Goal: Task Accomplishment & Management: Manage account settings

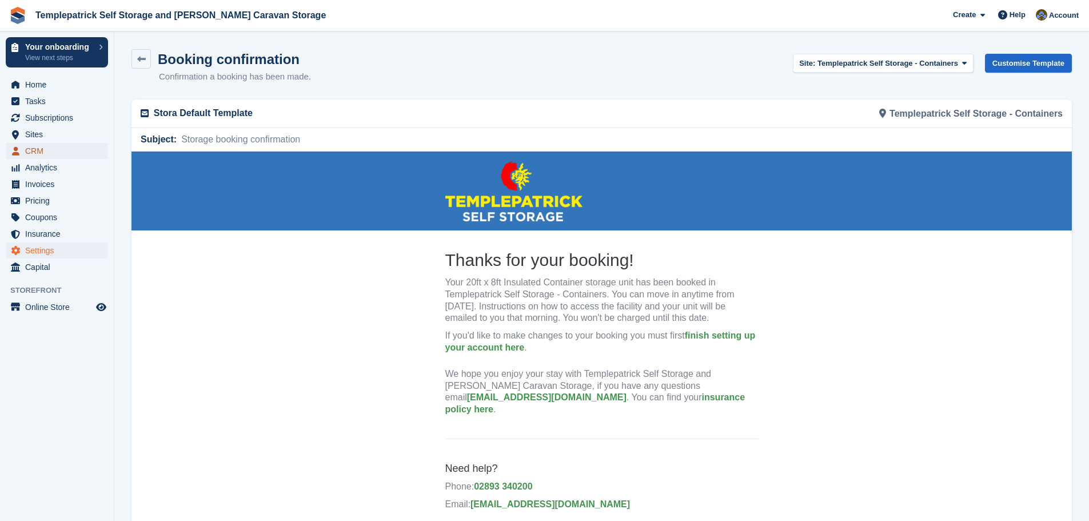
click at [52, 151] on span "CRM" at bounding box center [59, 151] width 69 height 16
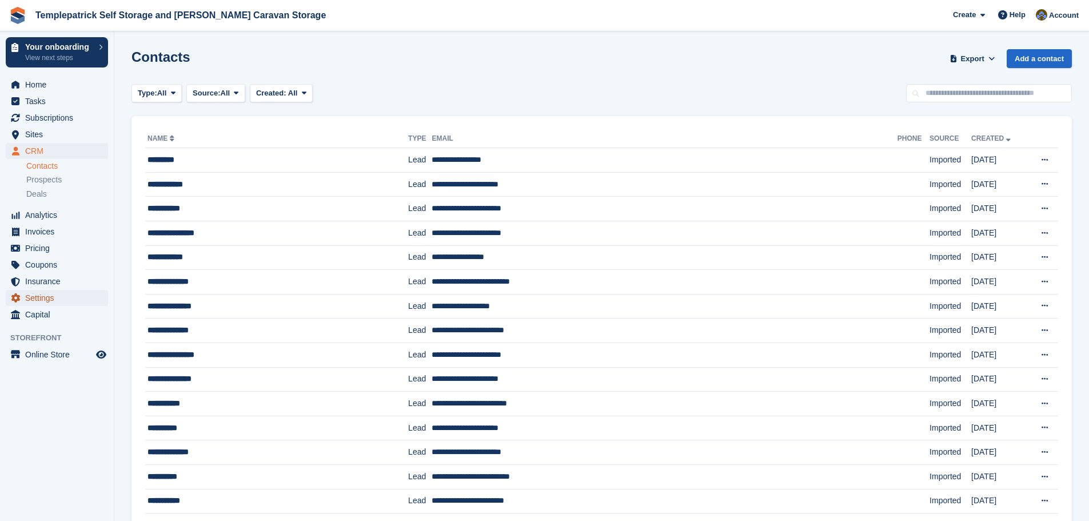
click at [40, 297] on span "Settings" at bounding box center [59, 298] width 69 height 16
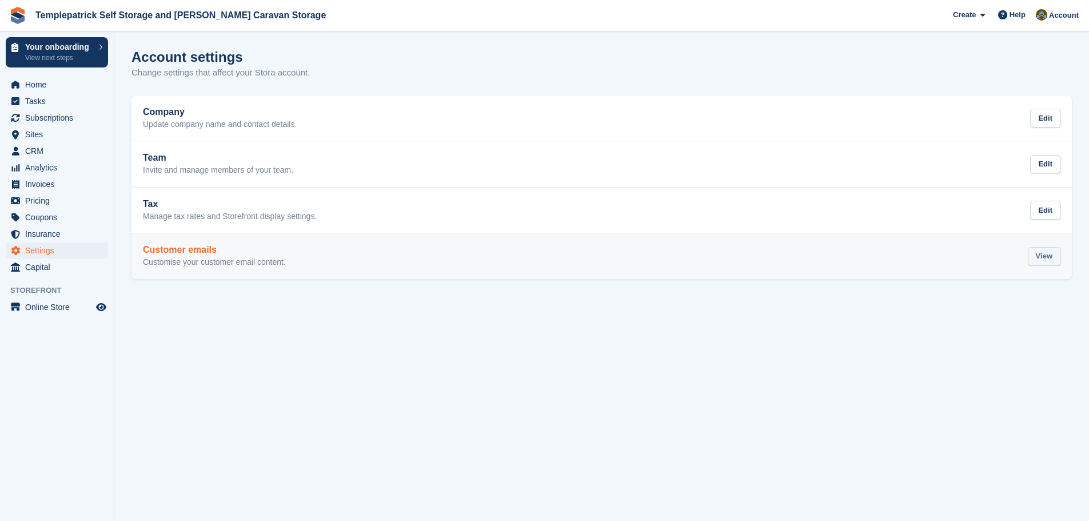
click at [1048, 261] on div "View" at bounding box center [1044, 256] width 33 height 19
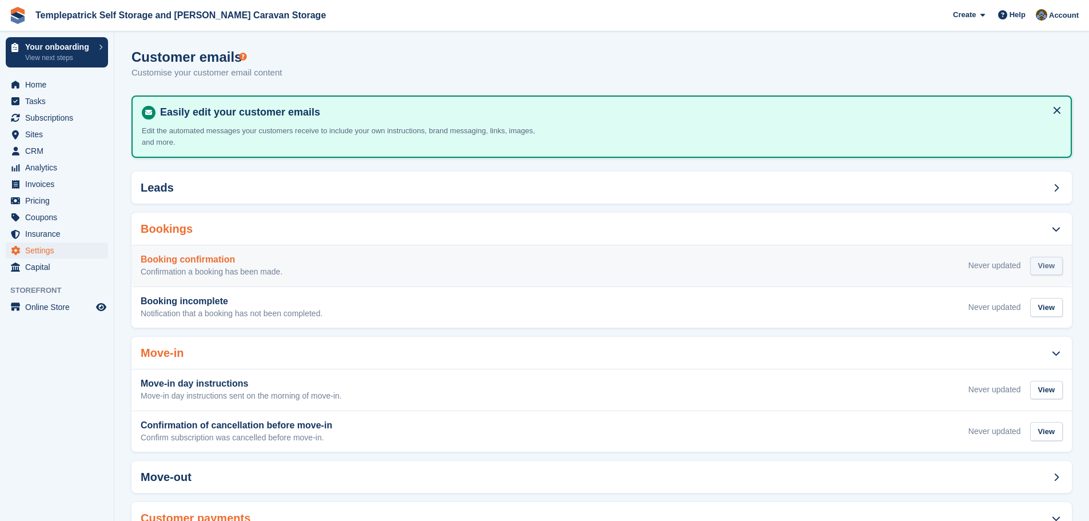
click at [1048, 262] on div "View" at bounding box center [1046, 266] width 33 height 19
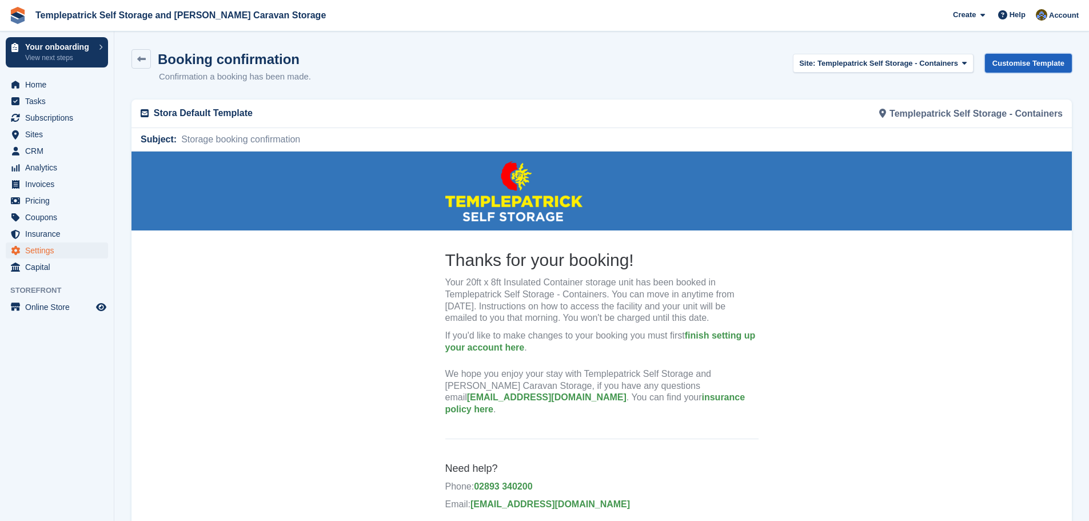
click at [1025, 66] on link "Customise Template" at bounding box center [1028, 63] width 87 height 19
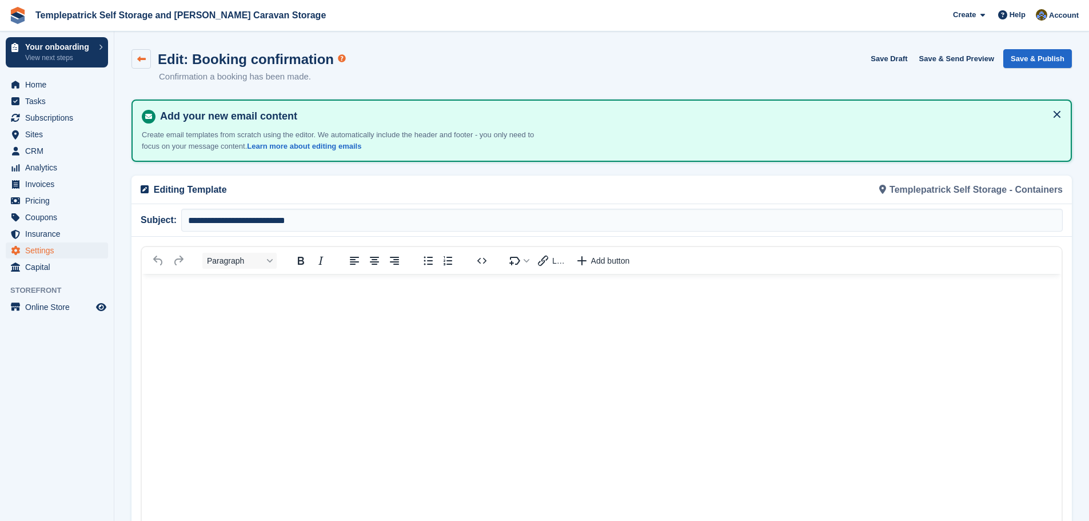
click at [140, 59] on icon at bounding box center [141, 59] width 9 height 9
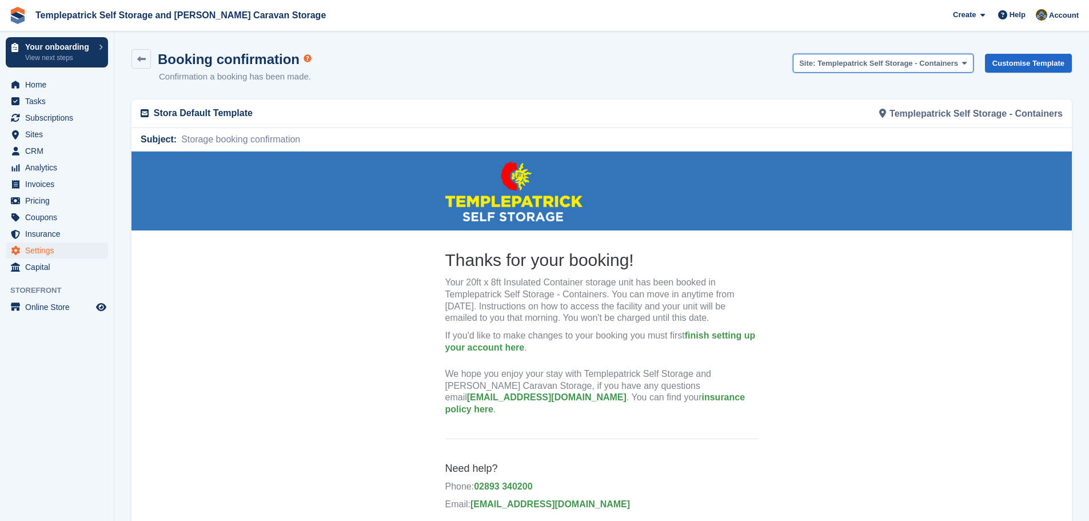
click at [953, 64] on span "Templepatrick Self Storage - Containers" at bounding box center [887, 63] width 141 height 9
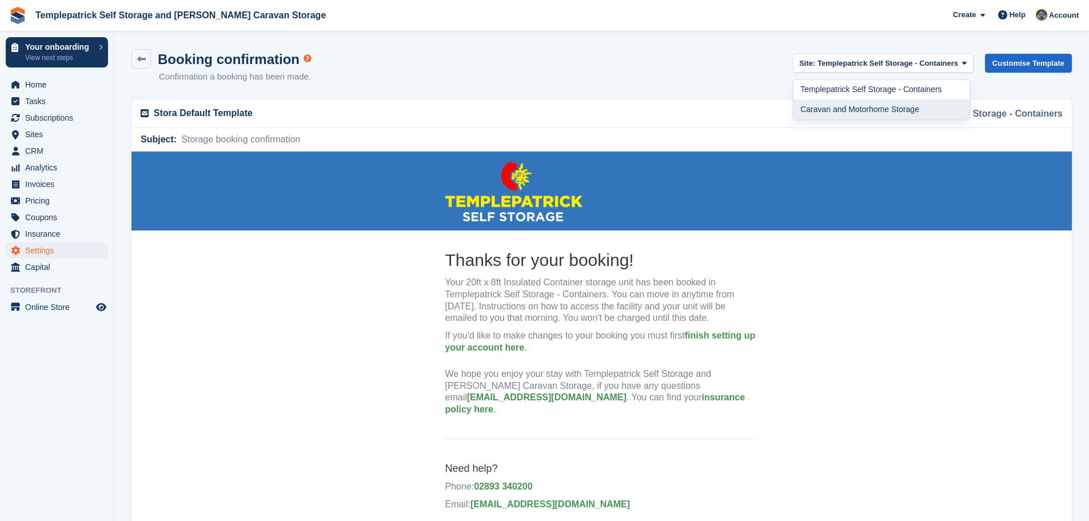
click at [944, 110] on link "Caravan and Motorhome Storage" at bounding box center [880, 109] width 175 height 20
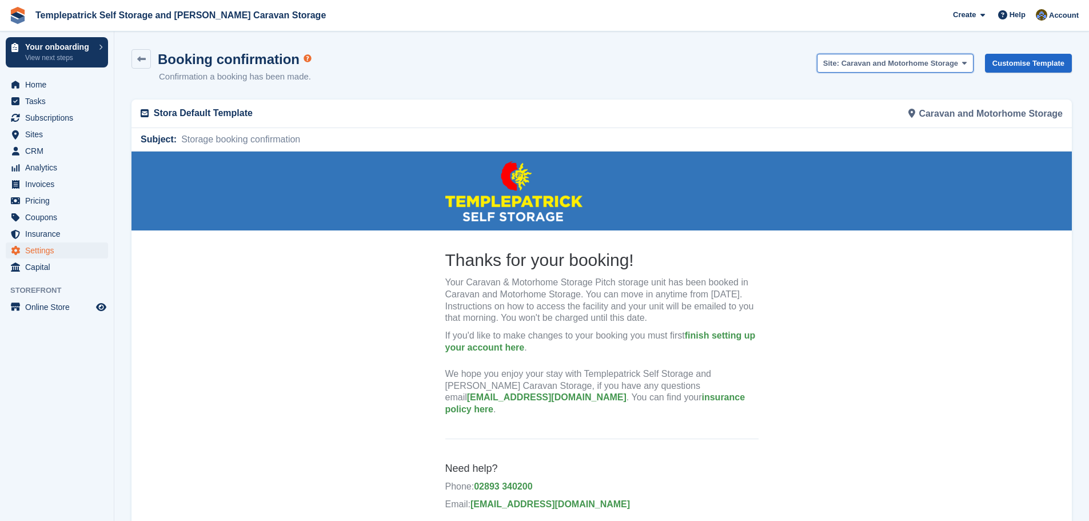
click at [965, 63] on span at bounding box center [964, 62] width 9 height 9
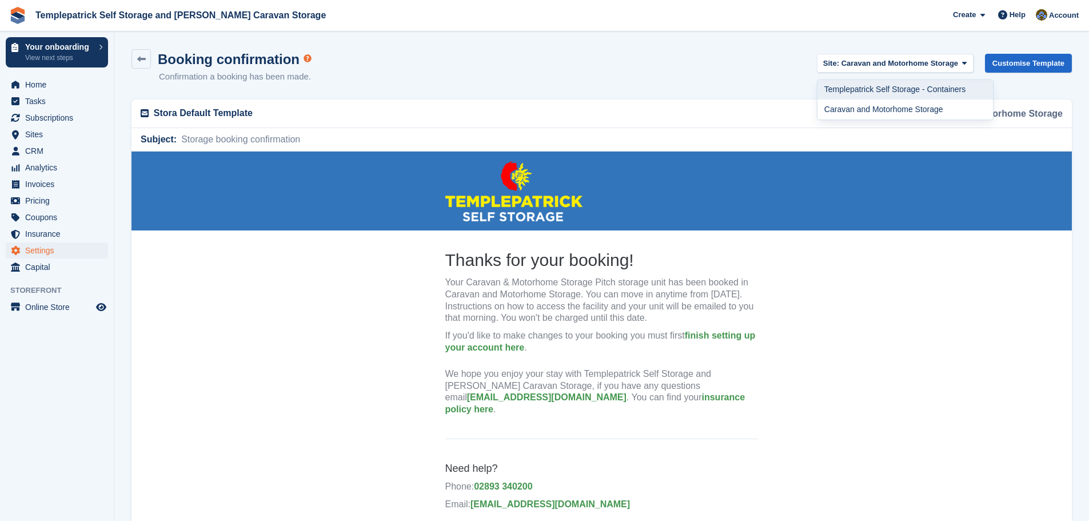
click at [960, 86] on link "Templepatrick Self Storage - Containers" at bounding box center [904, 90] width 175 height 20
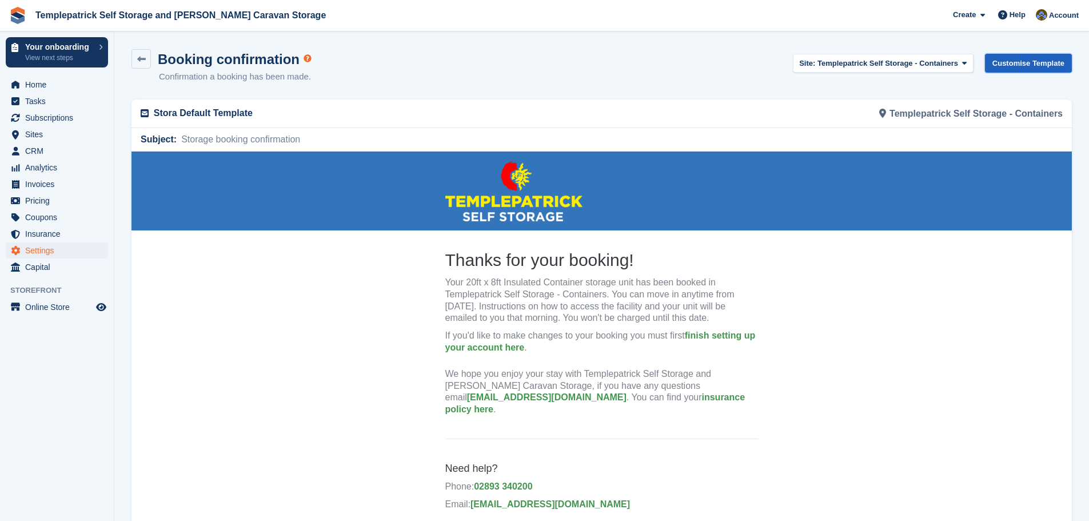
drag, startPoint x: 1007, startPoint y: 110, endPoint x: 1051, endPoint y: 61, distance: 65.5
click at [1051, 61] on link "Customise Template" at bounding box center [1028, 63] width 87 height 19
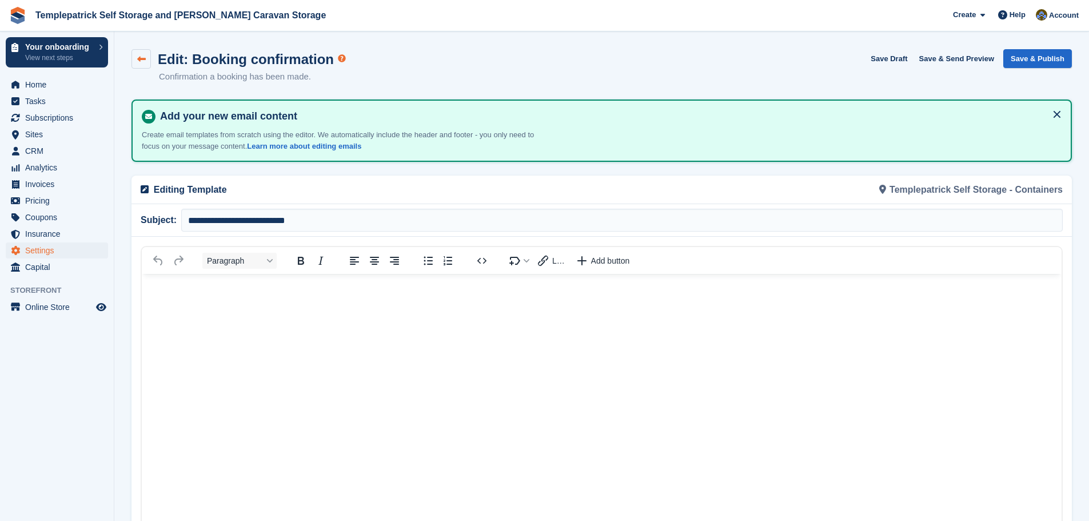
click at [142, 61] on icon at bounding box center [141, 59] width 9 height 9
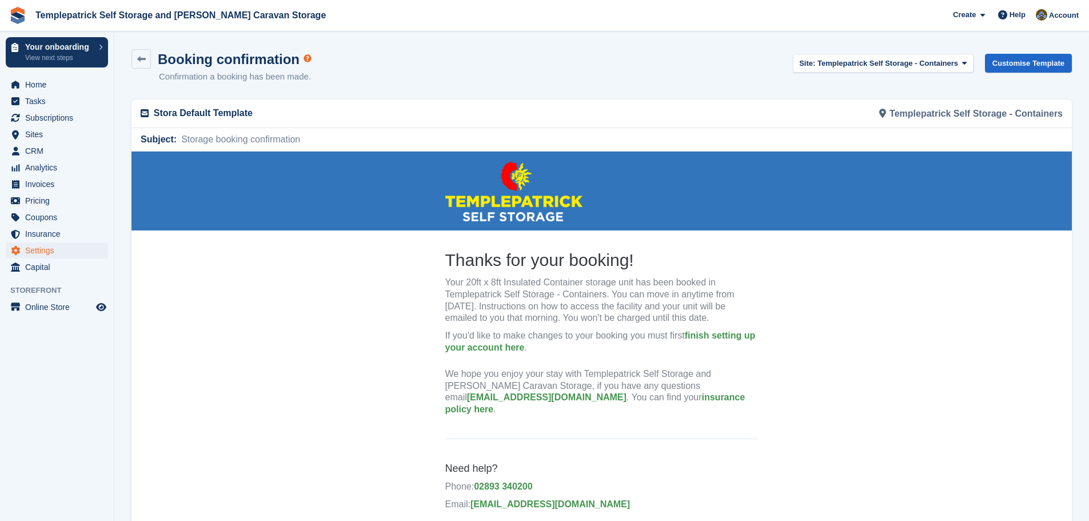
click at [142, 61] on icon at bounding box center [141, 59] width 9 height 9
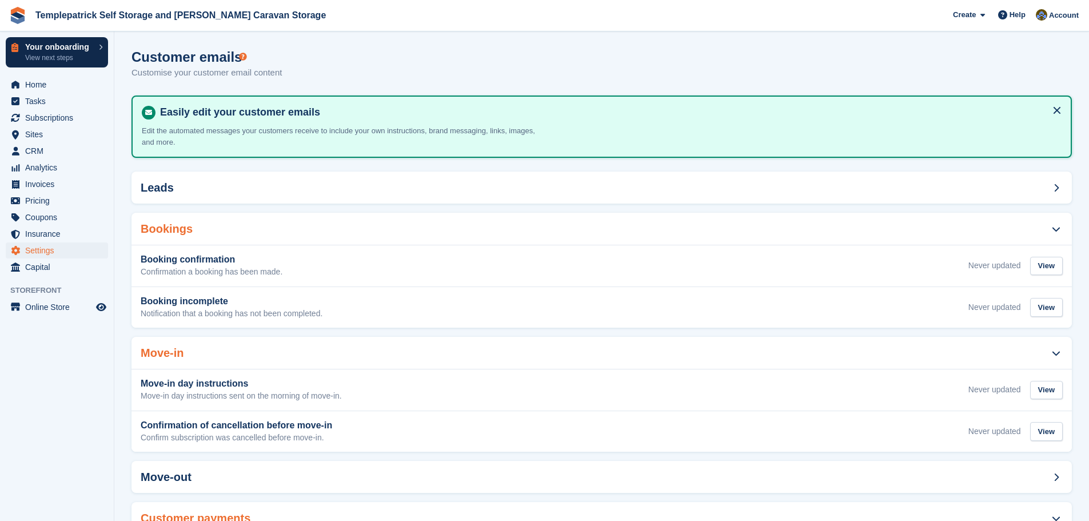
click at [81, 43] on p "Your onboarding" at bounding box center [59, 47] width 68 height 8
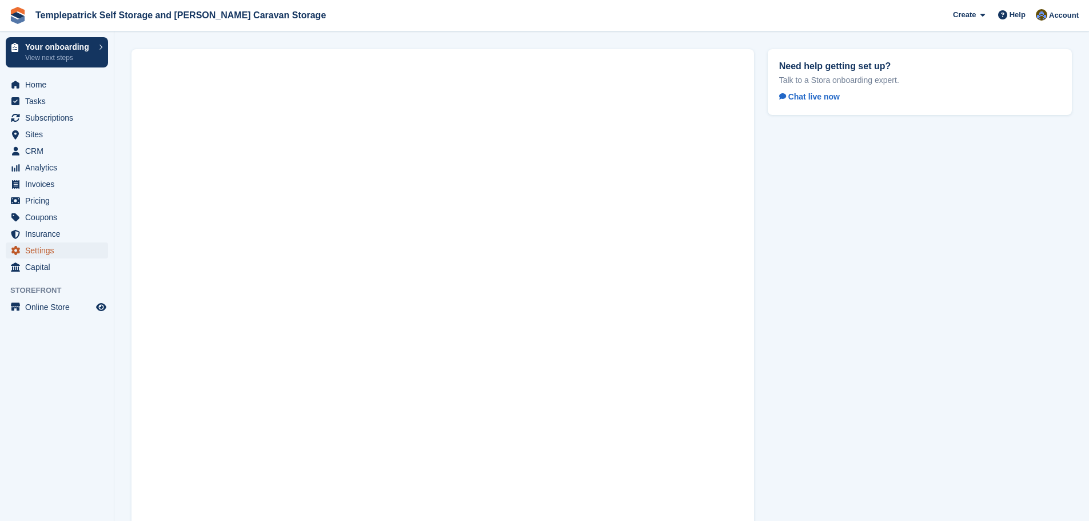
click at [52, 253] on span "Settings" at bounding box center [59, 250] width 69 height 16
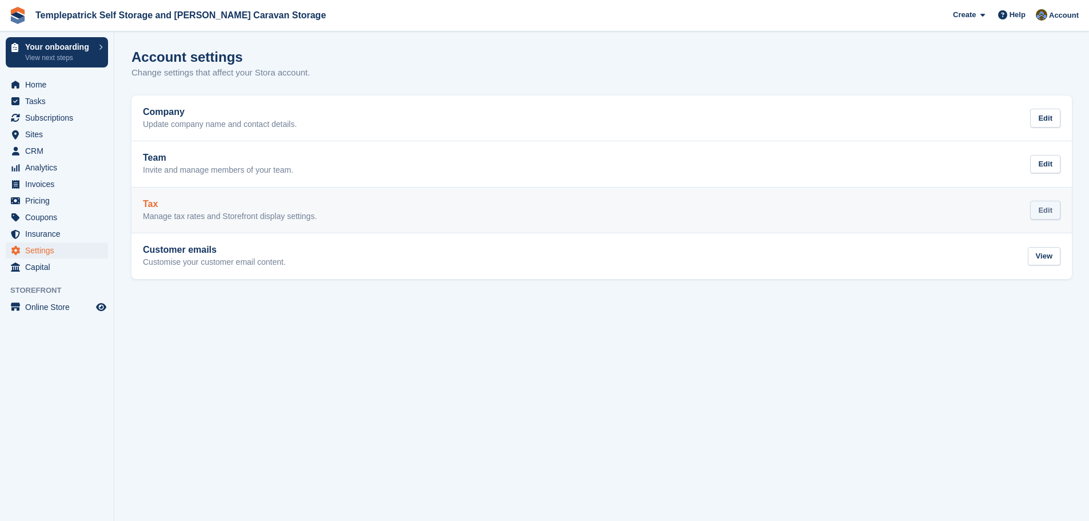
click at [1052, 206] on div "Edit" at bounding box center [1045, 210] width 30 height 19
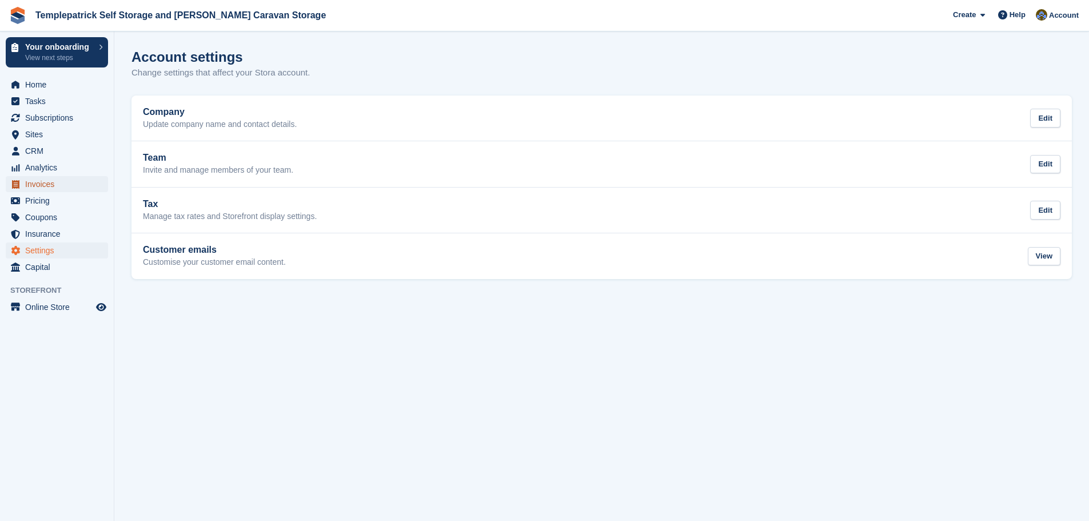
click at [56, 181] on span "Invoices" at bounding box center [59, 184] width 69 height 16
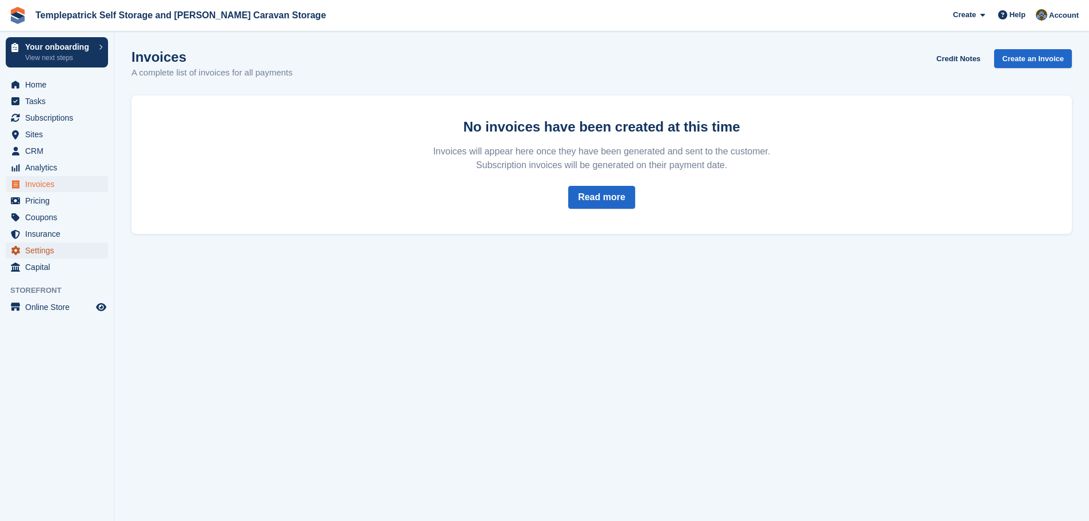
click at [38, 254] on span "Settings" at bounding box center [59, 250] width 69 height 16
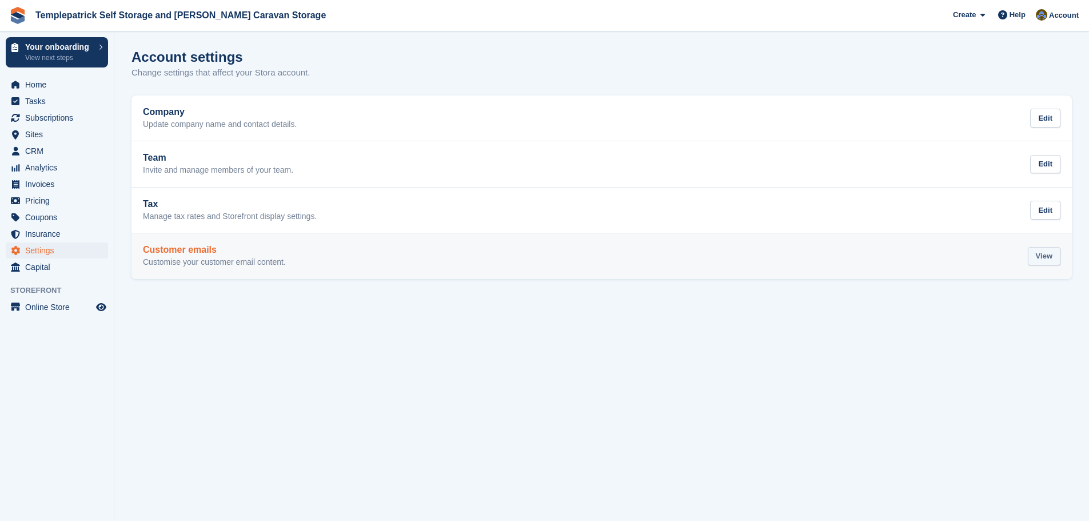
click at [1053, 264] on div "View" at bounding box center [1044, 256] width 33 height 19
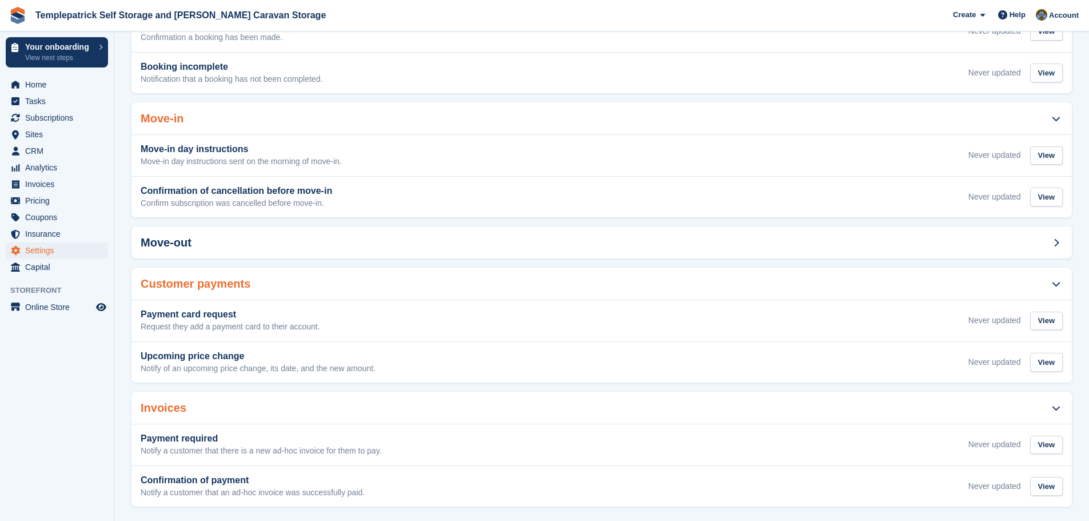
scroll to position [246, 0]
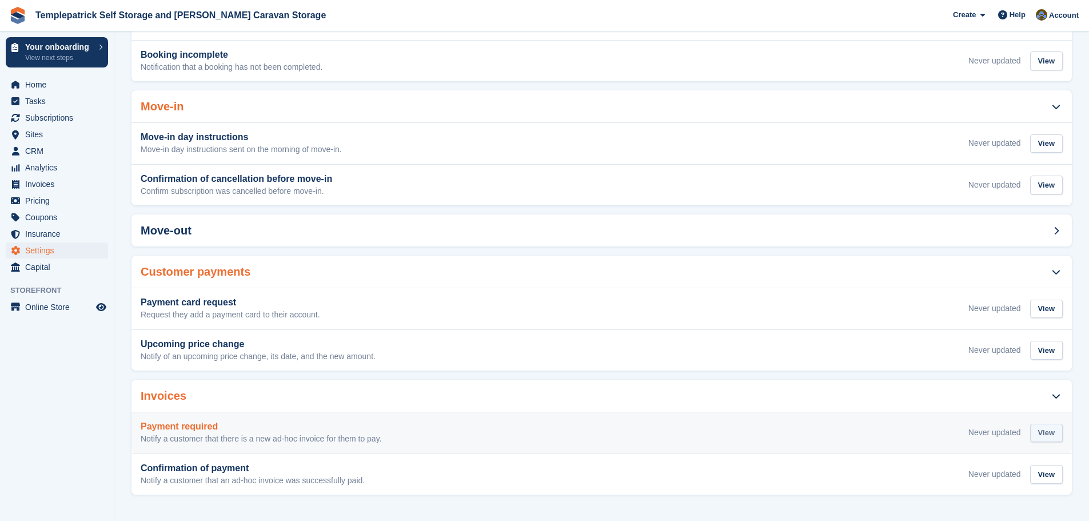
click at [1043, 431] on div "View" at bounding box center [1046, 432] width 33 height 19
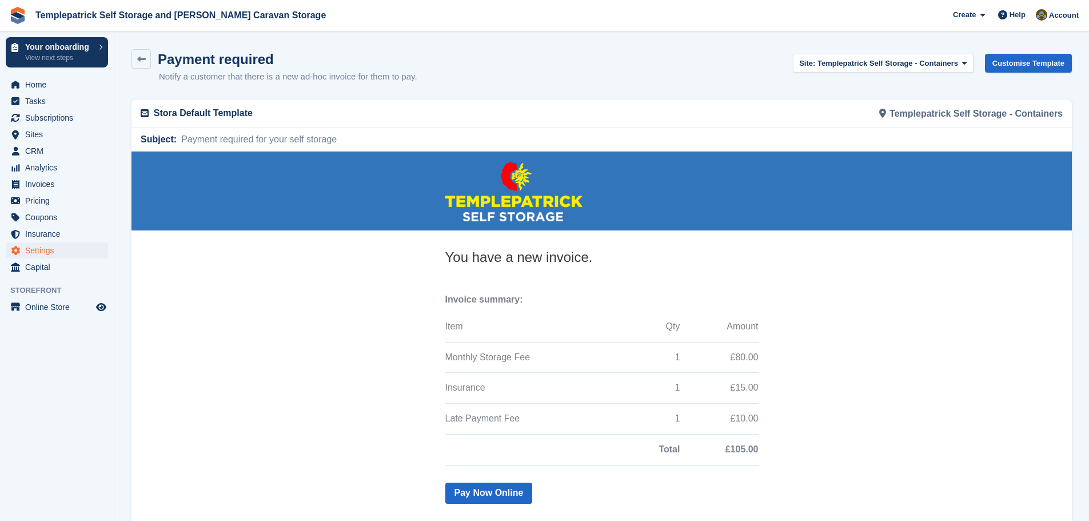
scroll to position [154, 0]
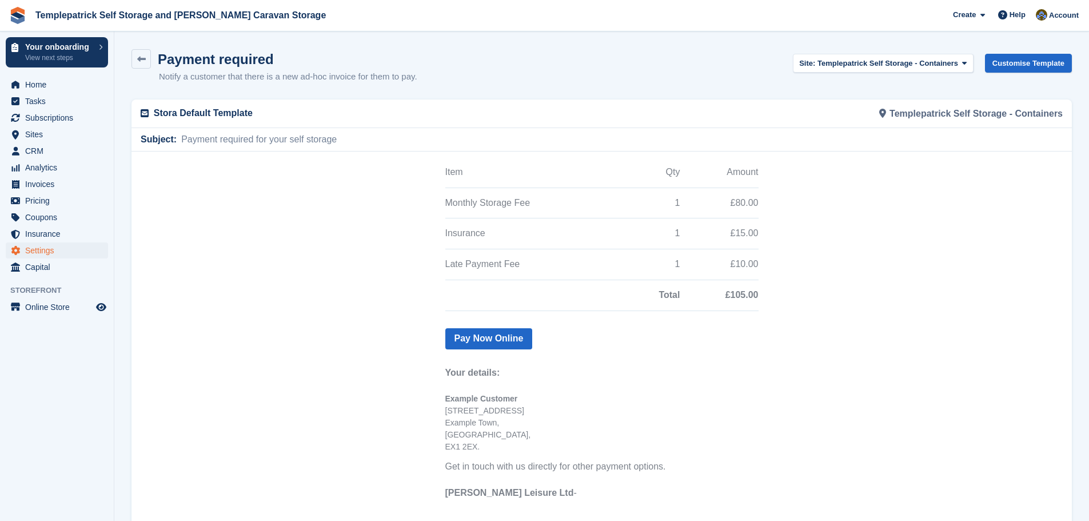
click at [461, 402] on span "Example Customer" at bounding box center [481, 397] width 73 height 9
click at [146, 114] on icon at bounding box center [145, 113] width 8 height 9
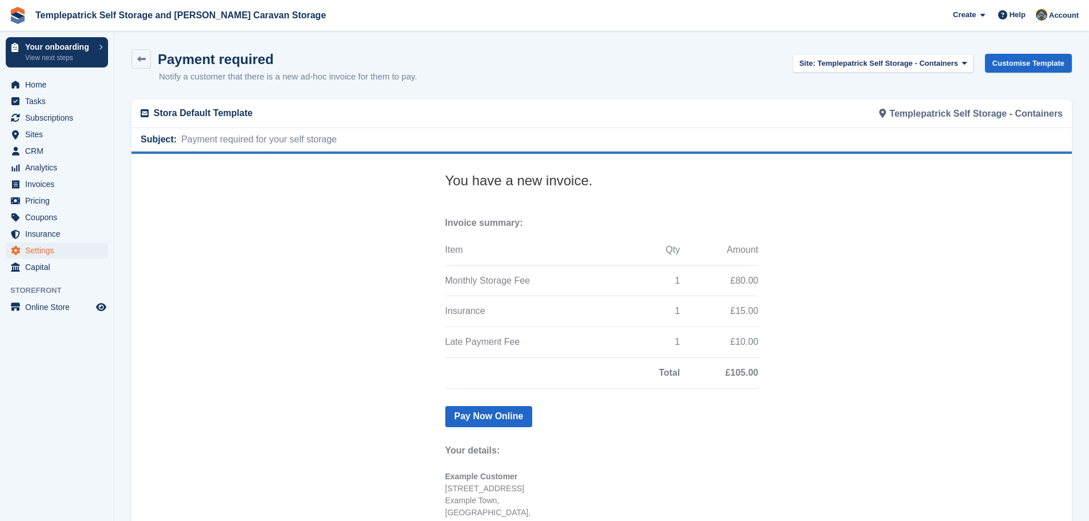
scroll to position [0, 0]
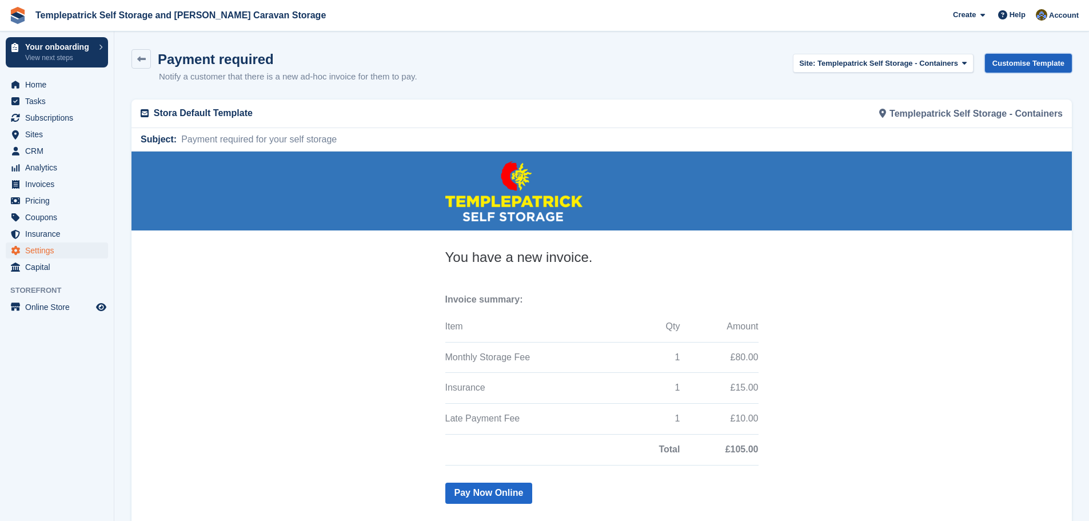
click at [1042, 70] on link "Customise Template" at bounding box center [1028, 63] width 87 height 19
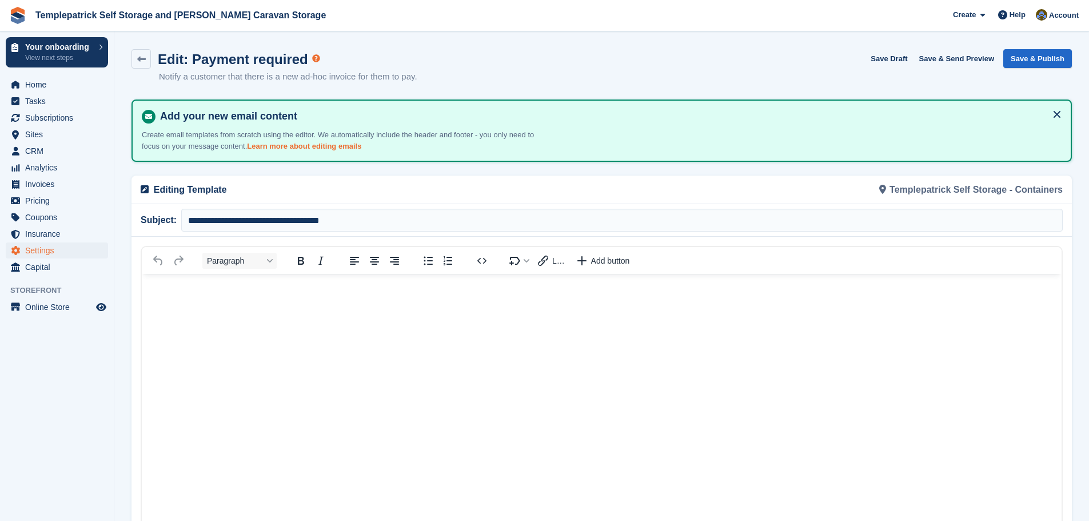
click at [307, 145] on link "Learn more about editing emails" at bounding box center [304, 146] width 114 height 9
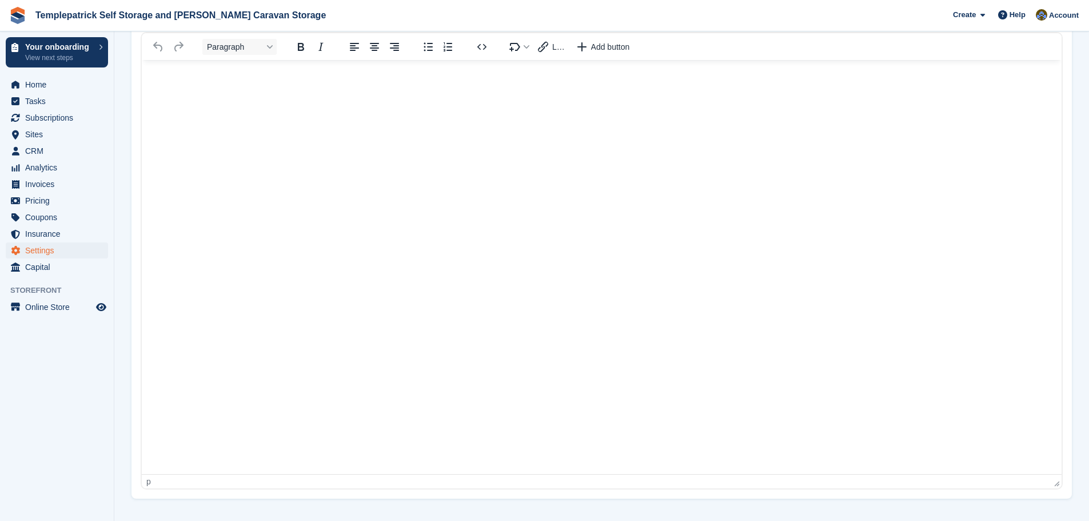
scroll to position [215, 0]
click at [351, 482] on div "p" at bounding box center [598, 479] width 905 height 9
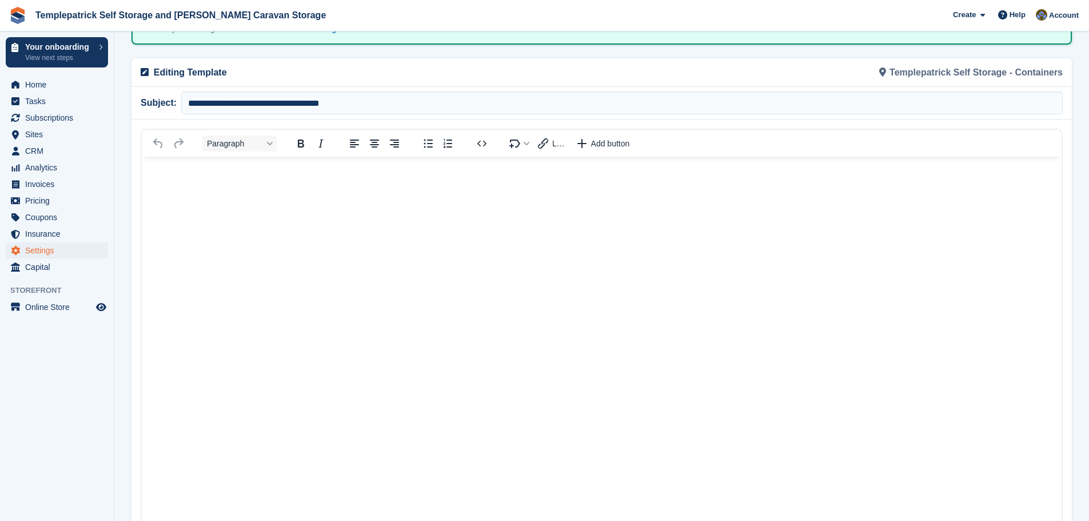
scroll to position [0, 0]
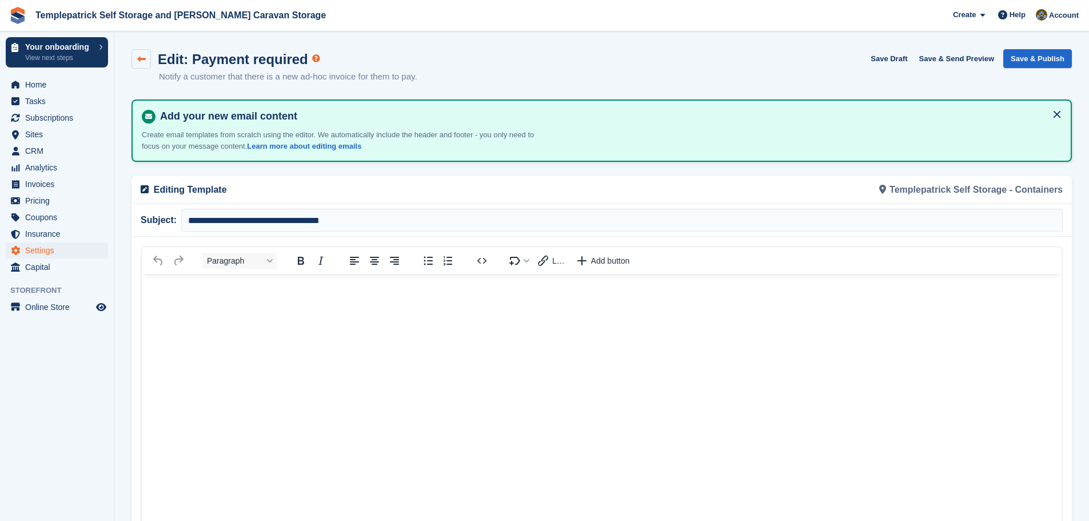
click at [136, 61] on link at bounding box center [140, 58] width 19 height 19
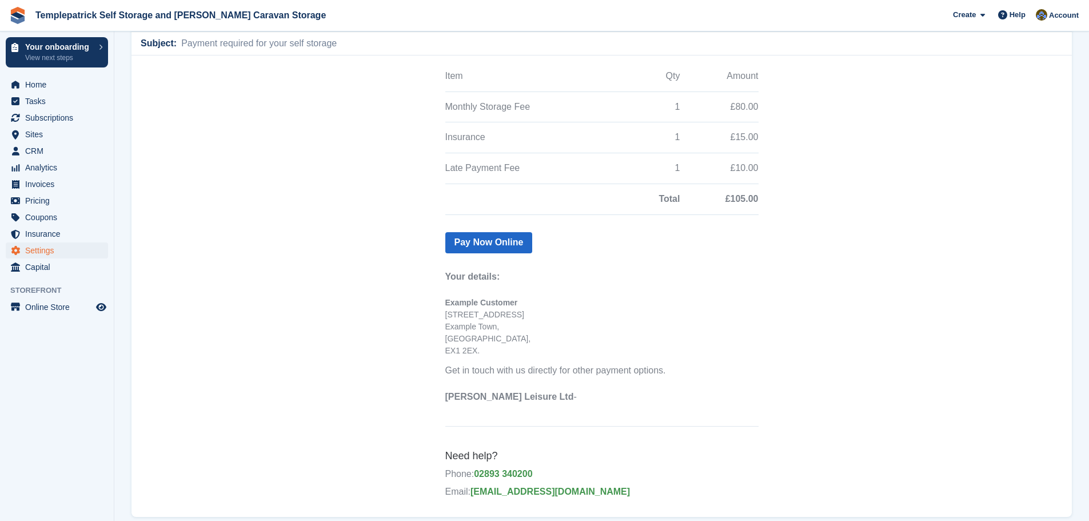
scroll to position [115, 0]
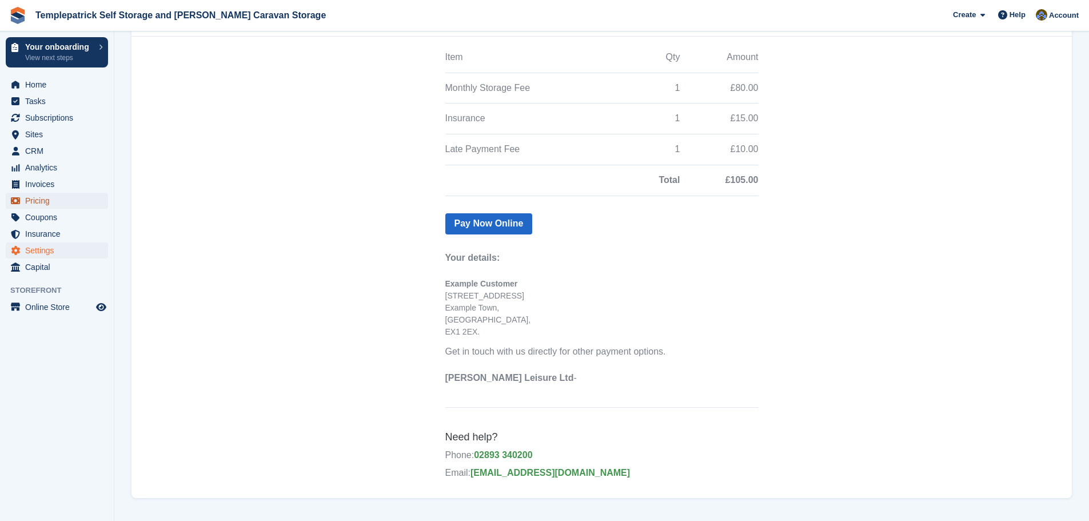
click at [46, 201] on span "Pricing" at bounding box center [59, 201] width 69 height 16
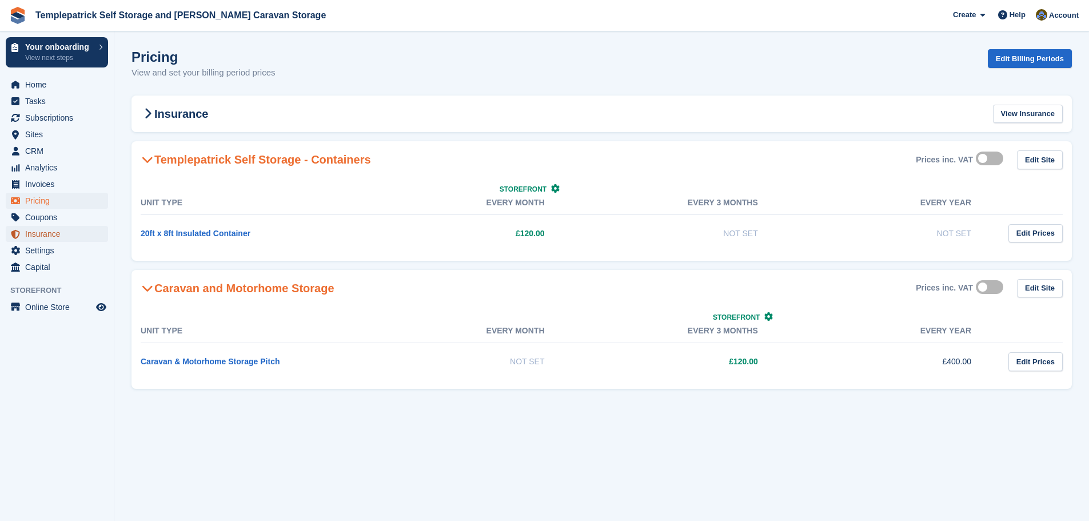
click at [39, 234] on span "Insurance" at bounding box center [59, 234] width 69 height 16
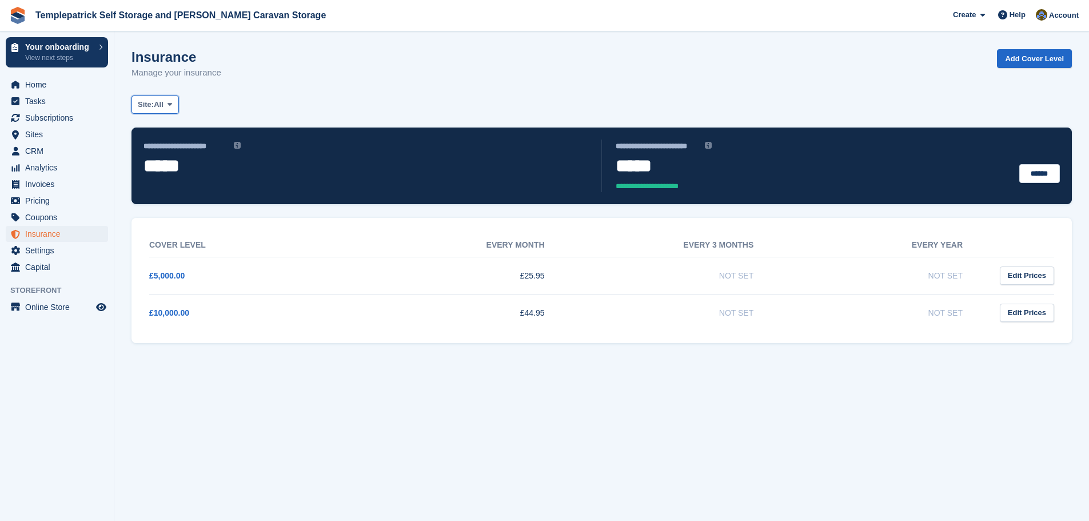
click at [169, 109] on span at bounding box center [169, 104] width 9 height 9
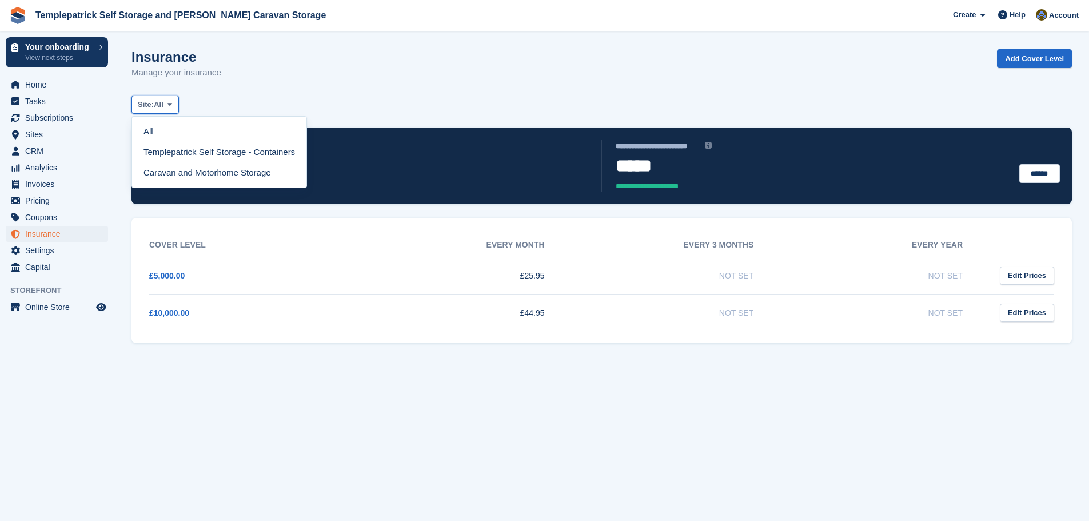
click at [169, 109] on span at bounding box center [169, 104] width 9 height 9
